Goal: Task Accomplishment & Management: Use online tool/utility

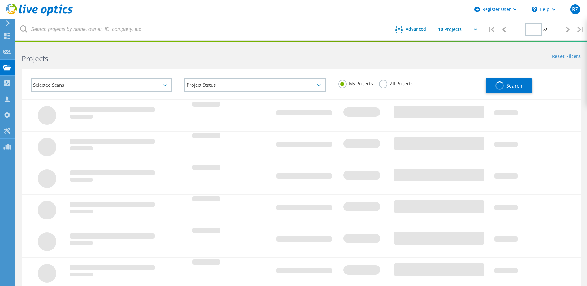
type input "1"
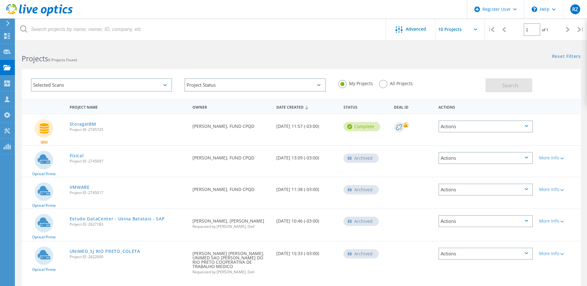
click at [459, 115] on div "Actions" at bounding box center [485, 126] width 101 height 24
click at [461, 124] on div "Actions" at bounding box center [485, 126] width 94 height 12
click at [471, 126] on div "Download PPT" at bounding box center [485, 127] width 93 height 10
click at [323, 64] on div "Selected Scans Project Status In Progress Complete Published Anonymous Archived…" at bounding box center [300, 80] width 571 height 38
click at [4, 24] on div at bounding box center [6, 23] width 9 height 6
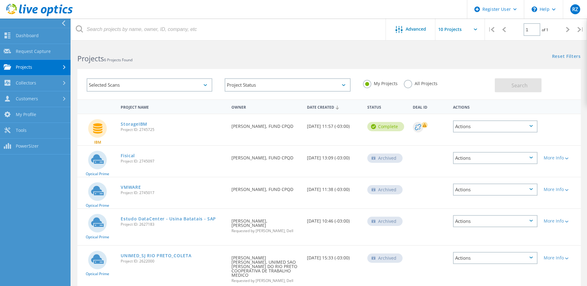
click at [42, 26] on div at bounding box center [33, 23] width 71 height 9
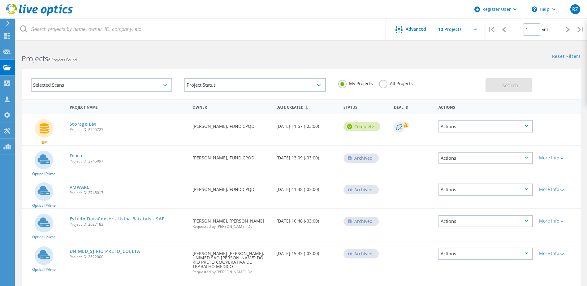
click at [67, 85] on div "Selected Scans" at bounding box center [101, 84] width 141 height 13
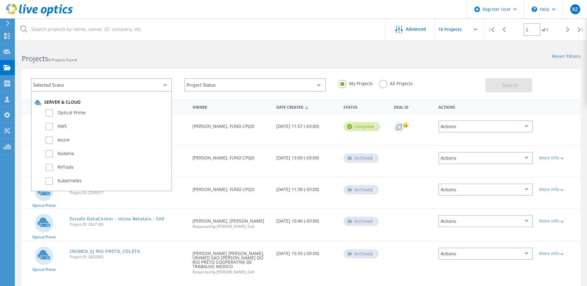
click at [90, 67] on div "Selected Scans Server & Cloud Optical Prime AWS Azure Nutanix RVTools Kubernete…" at bounding box center [300, 80] width 571 height 38
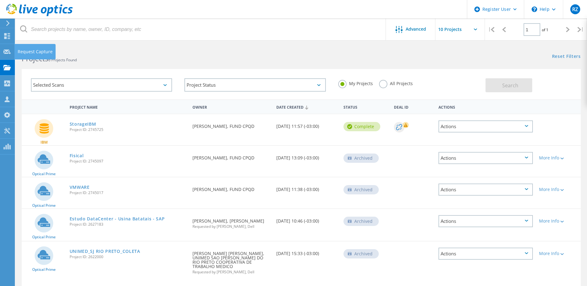
click at [29, 51] on div "Request Capture" at bounding box center [35, 51] width 35 height 4
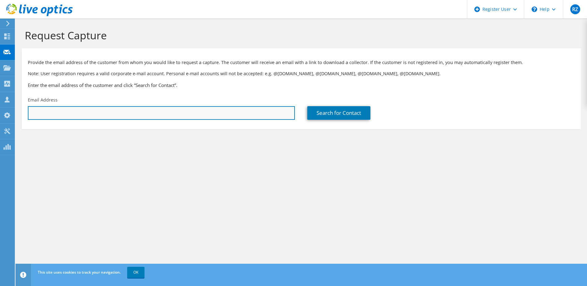
drag, startPoint x: 80, startPoint y: 111, endPoint x: 81, endPoint y: 117, distance: 5.8
click at [80, 111] on input "text" at bounding box center [161, 113] width 267 height 14
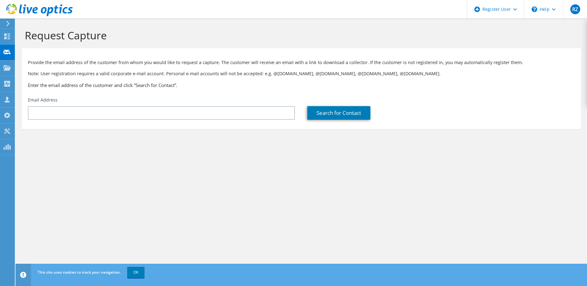
click at [217, 186] on div "Request Capture Provide the email address of the customer from whom you would l…" at bounding box center [300, 152] width 571 height 267
click at [329, 109] on link "Search for Contact" at bounding box center [338, 113] width 63 height 14
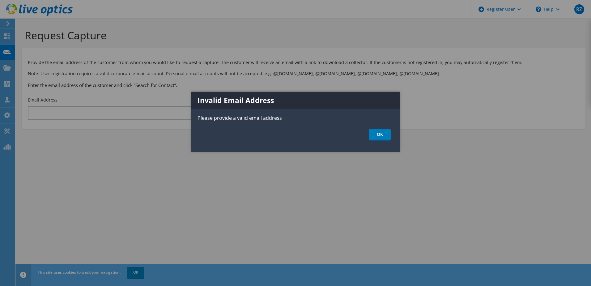
click at [391, 138] on ul "OK" at bounding box center [295, 134] width 209 height 11
click at [383, 140] on div "Invalid Email Address Please provide a valid email address OK" at bounding box center [295, 122] width 209 height 60
click at [382, 137] on link "OK" at bounding box center [380, 134] width 22 height 11
